Goal: Task Accomplishment & Management: Use online tool/utility

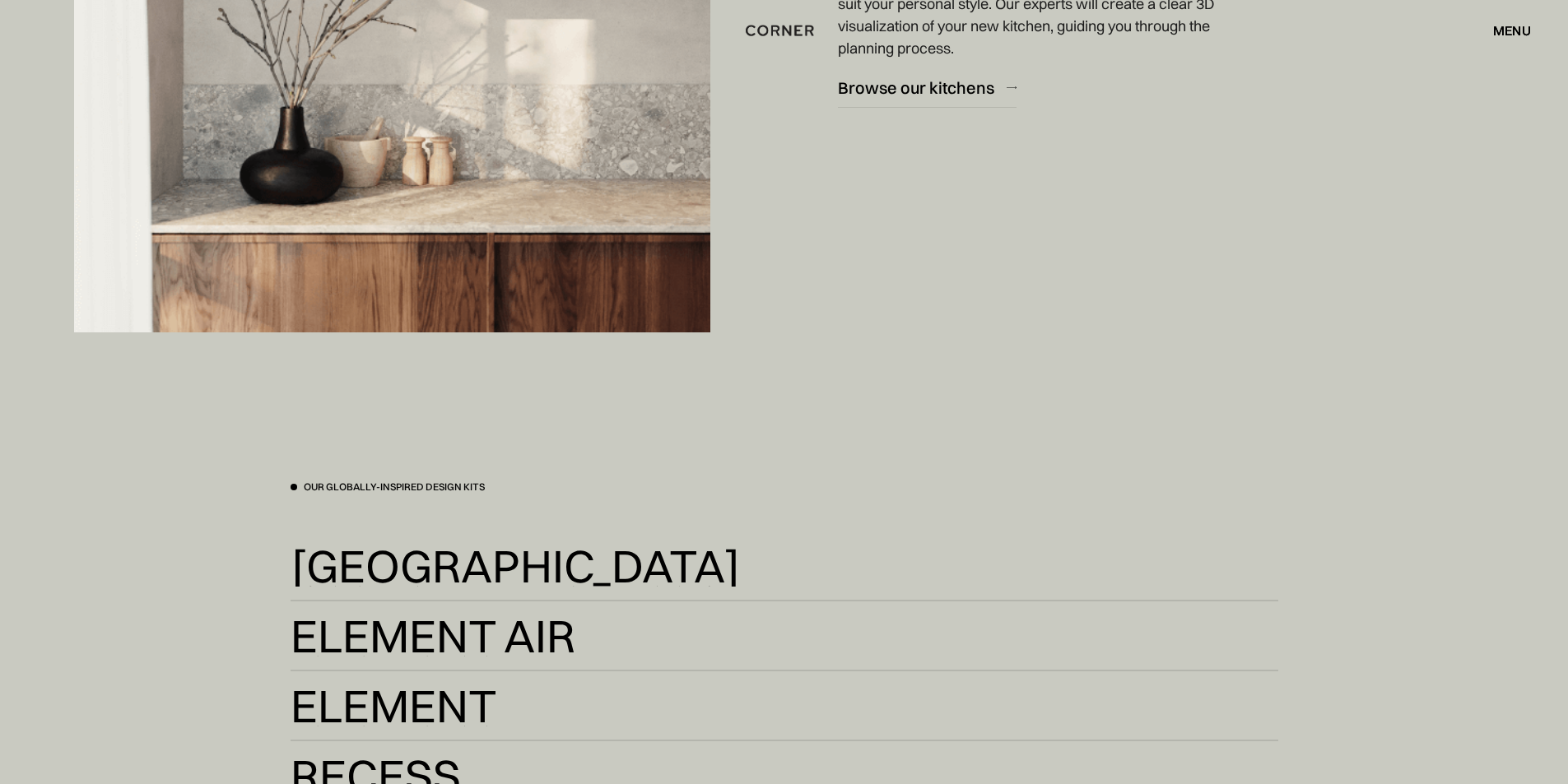
scroll to position [3372, 0]
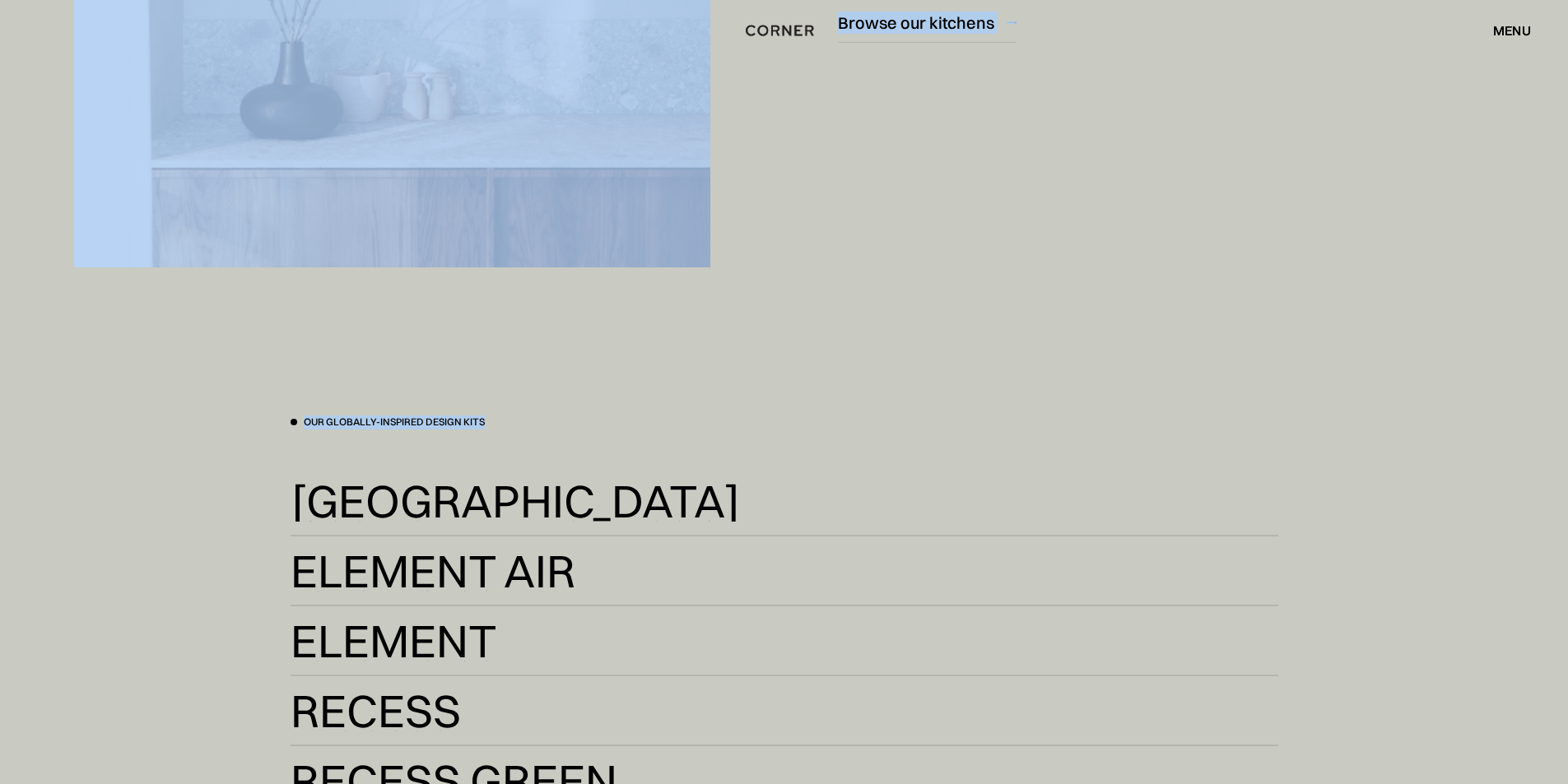
drag, startPoint x: 1571, startPoint y: 308, endPoint x: 1578, endPoint y: 372, distance: 64.4
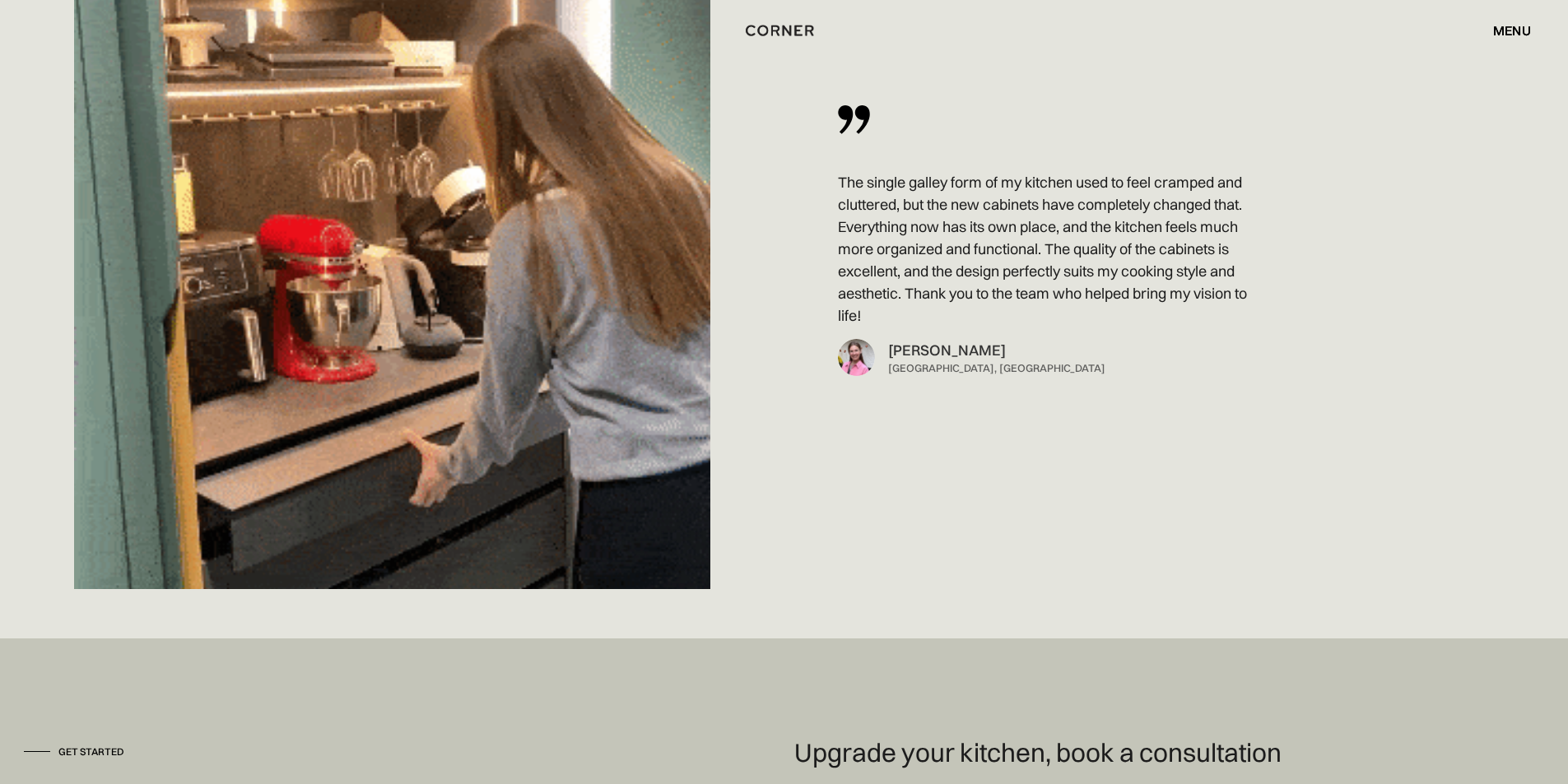
scroll to position [12133, 0]
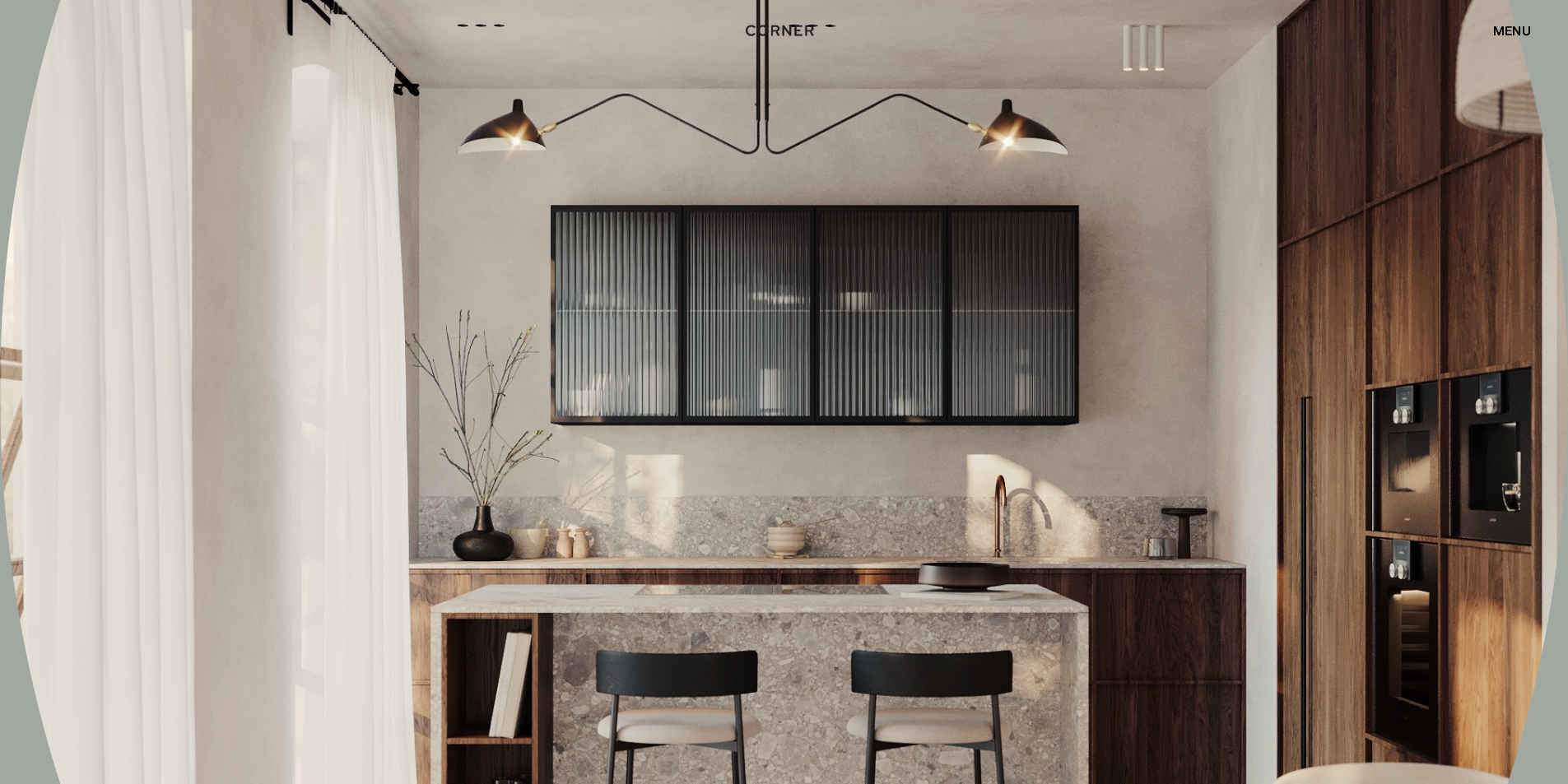
drag, startPoint x: 1016, startPoint y: 251, endPoint x: 922, endPoint y: 129, distance: 154.0
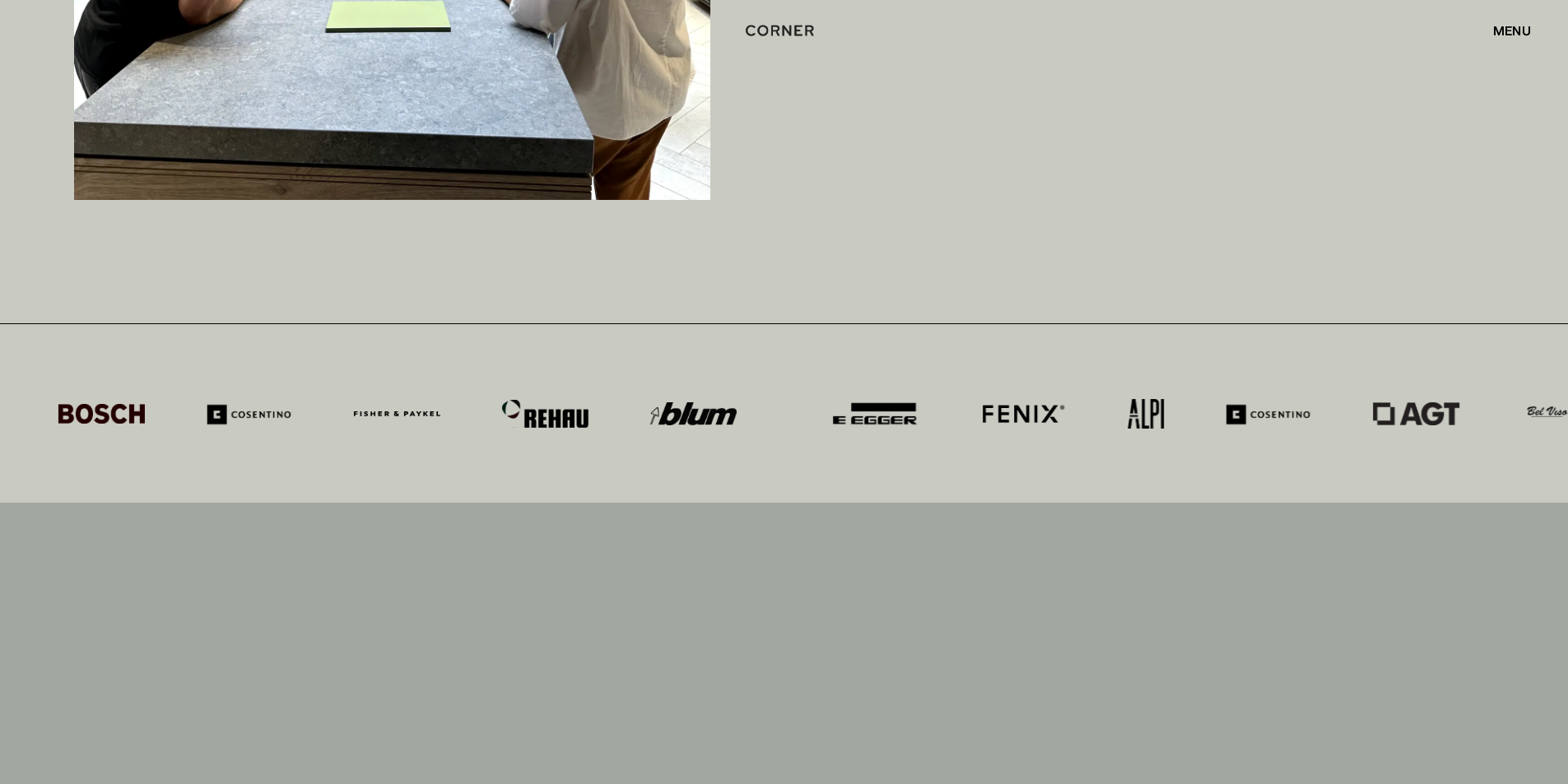
scroll to position [9132, 0]
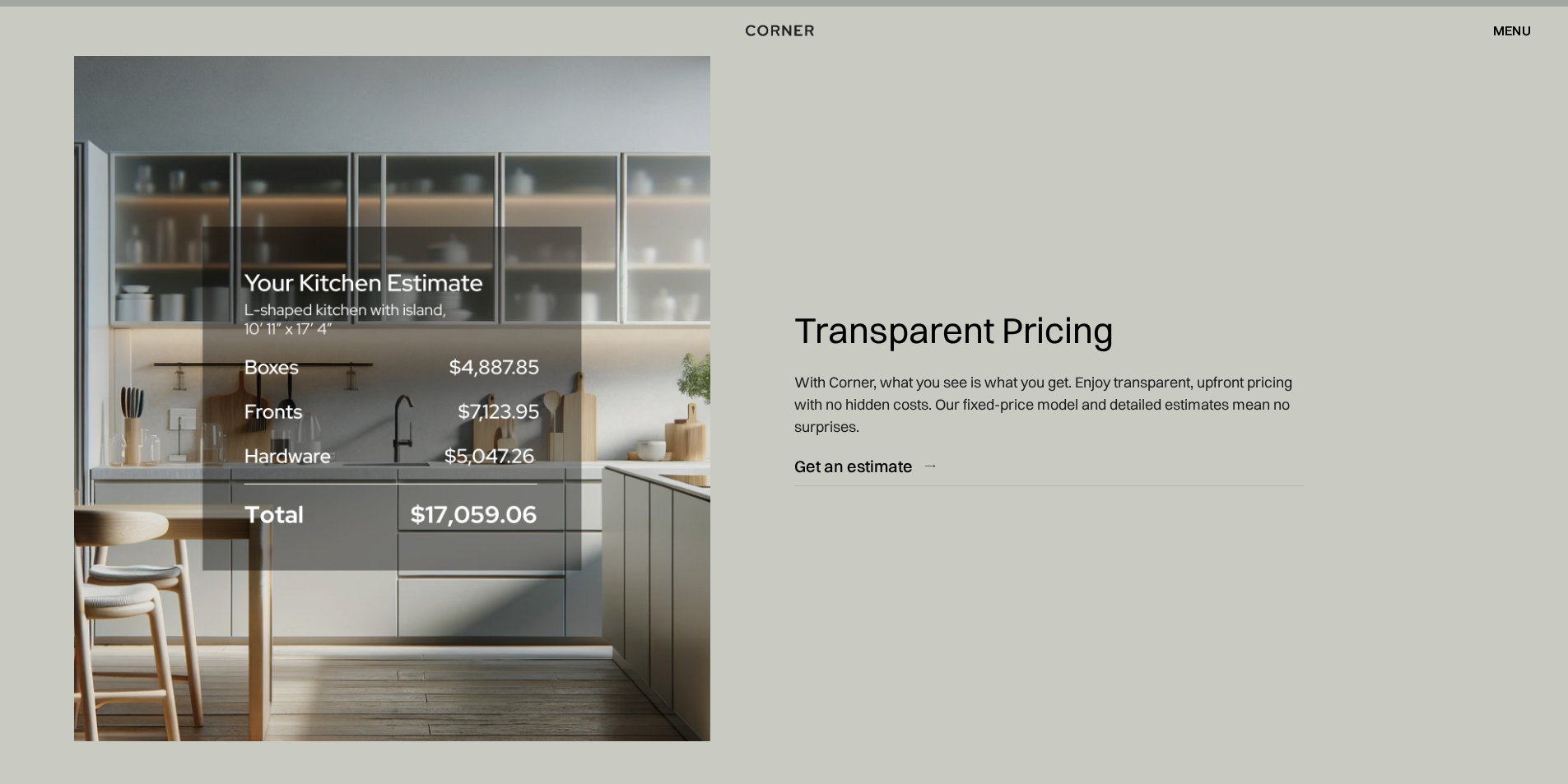
drag, startPoint x: 809, startPoint y: 98, endPoint x: 743, endPoint y: 60, distance: 76.2
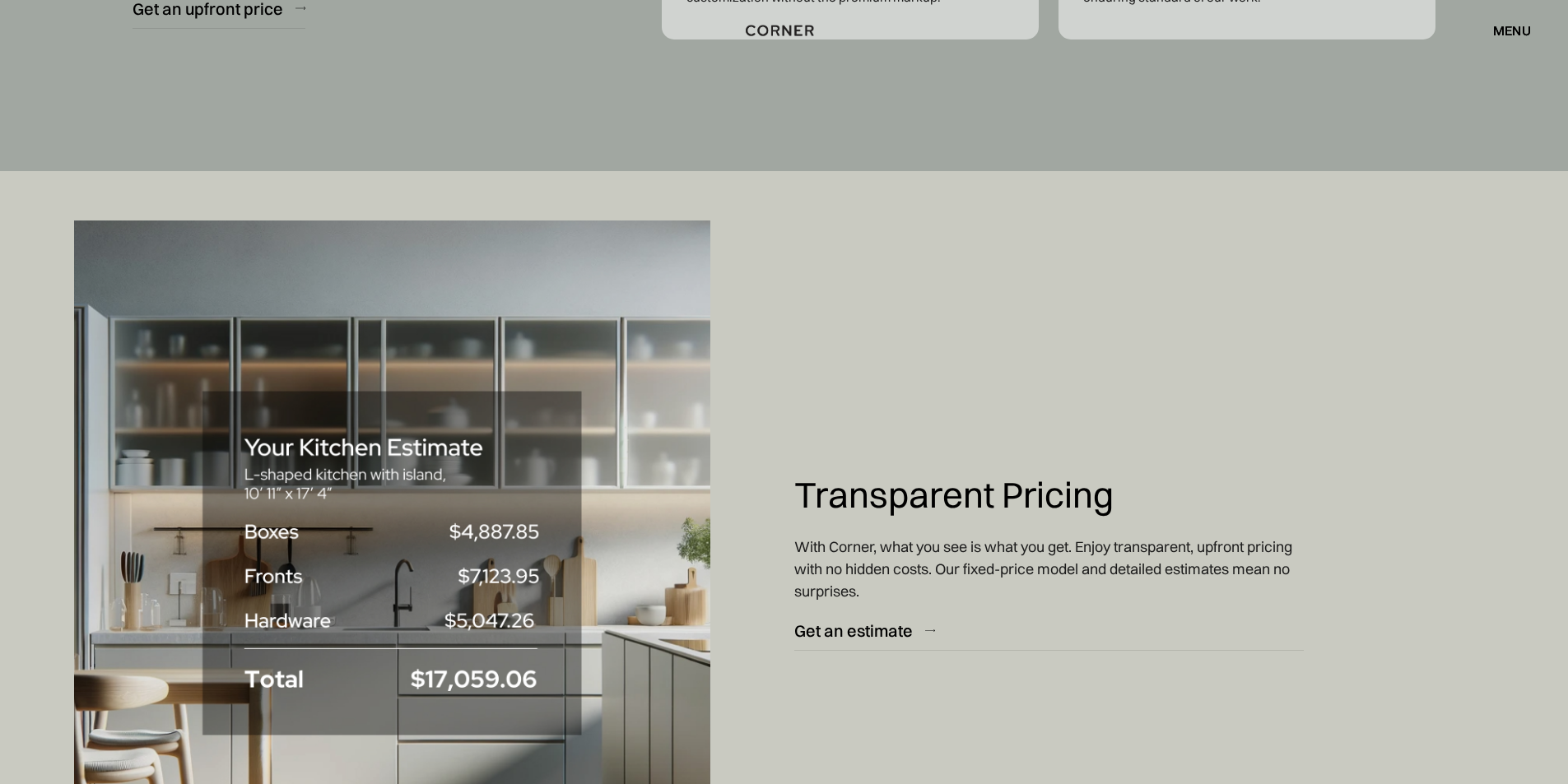
scroll to position [7488, 0]
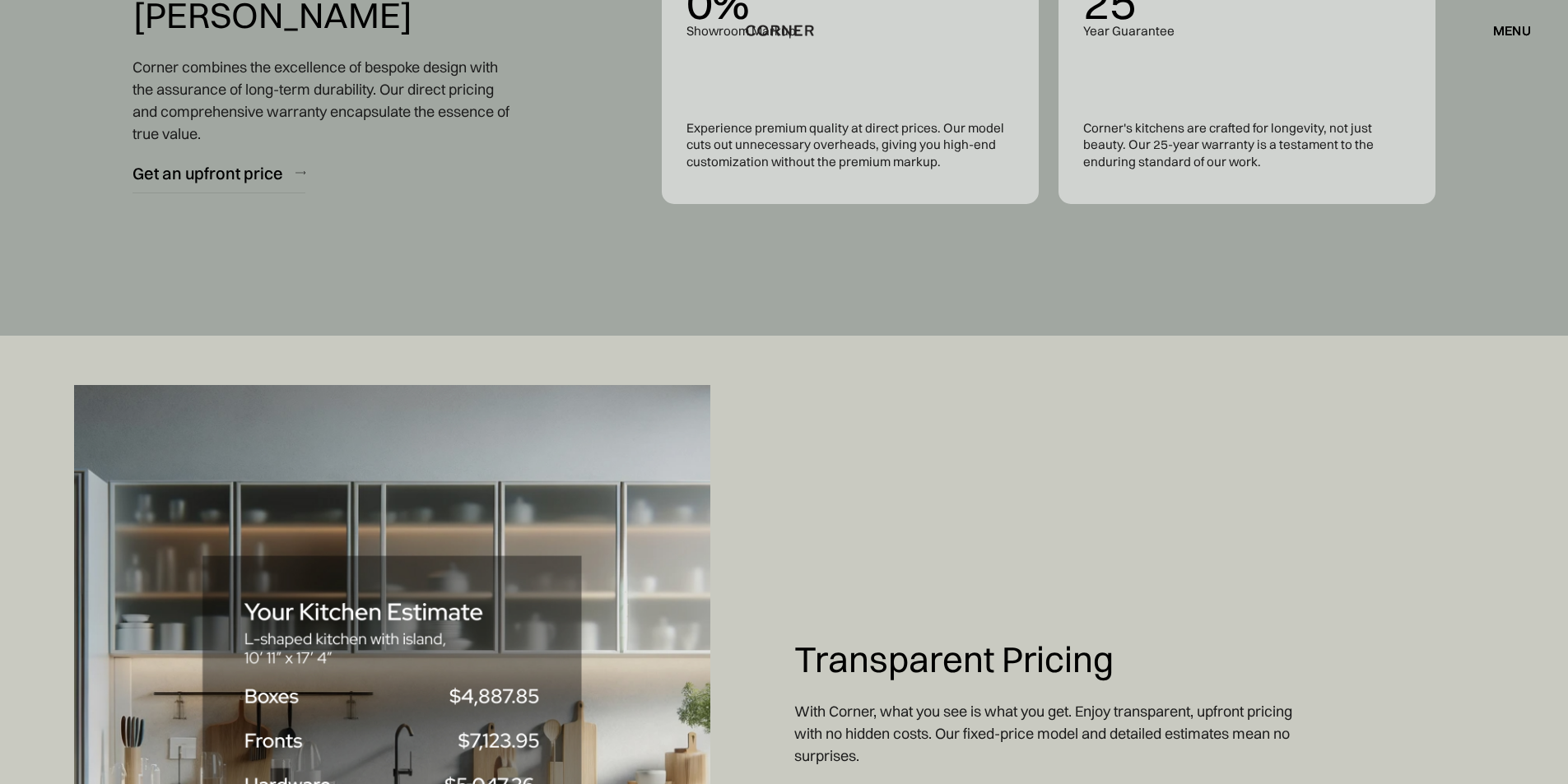
click at [1531, 22] on div "Shop Kitchens Shop Kitchens How it works How it works Projects Projects Inspira…" at bounding box center [784, 30] width 1568 height 28
click at [1521, 30] on div "menu" at bounding box center [1511, 30] width 38 height 13
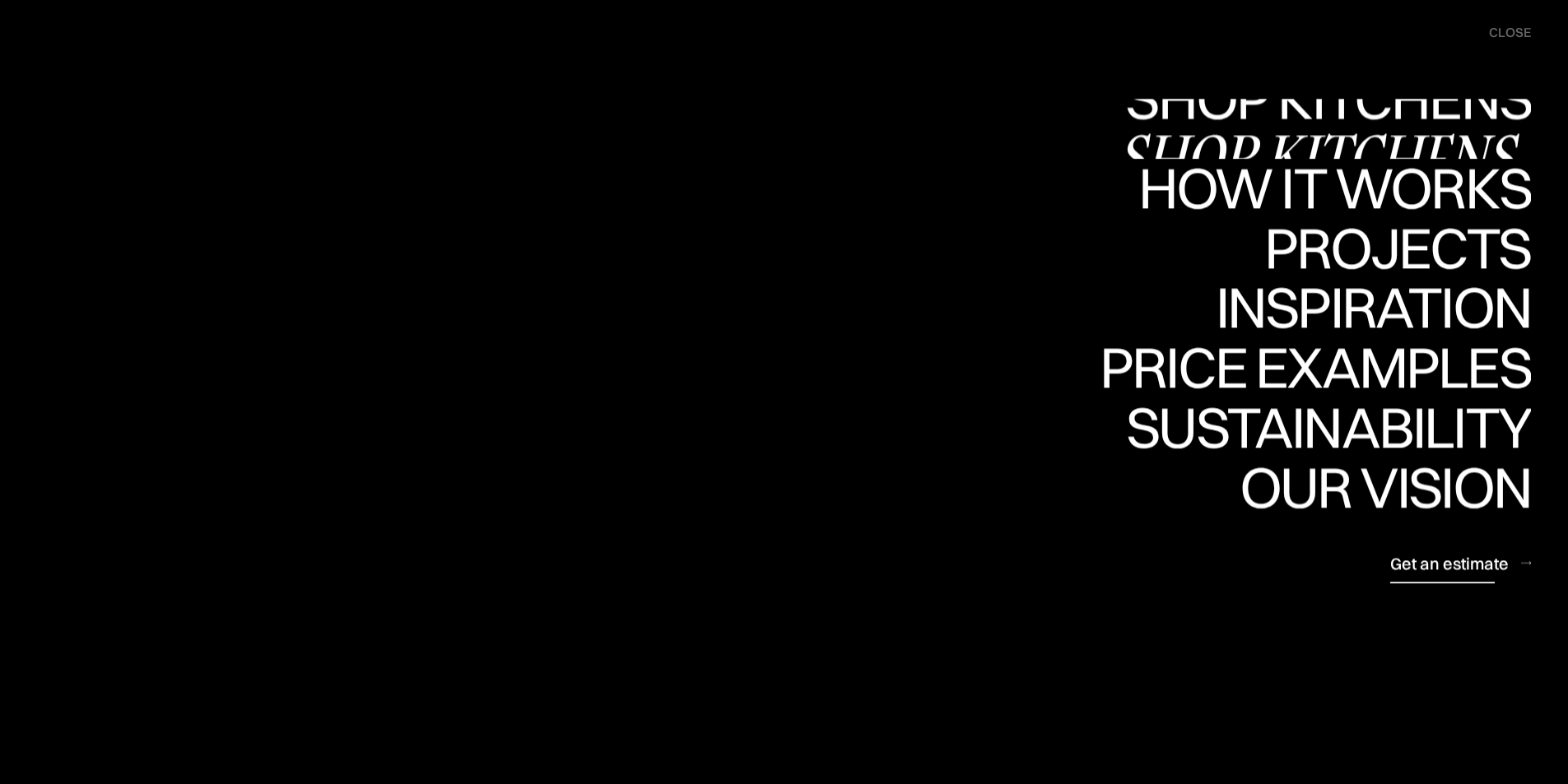
click at [1416, 561] on div "Get an estimate" at bounding box center [1449, 563] width 118 height 22
